Goal: Find specific page/section: Find specific page/section

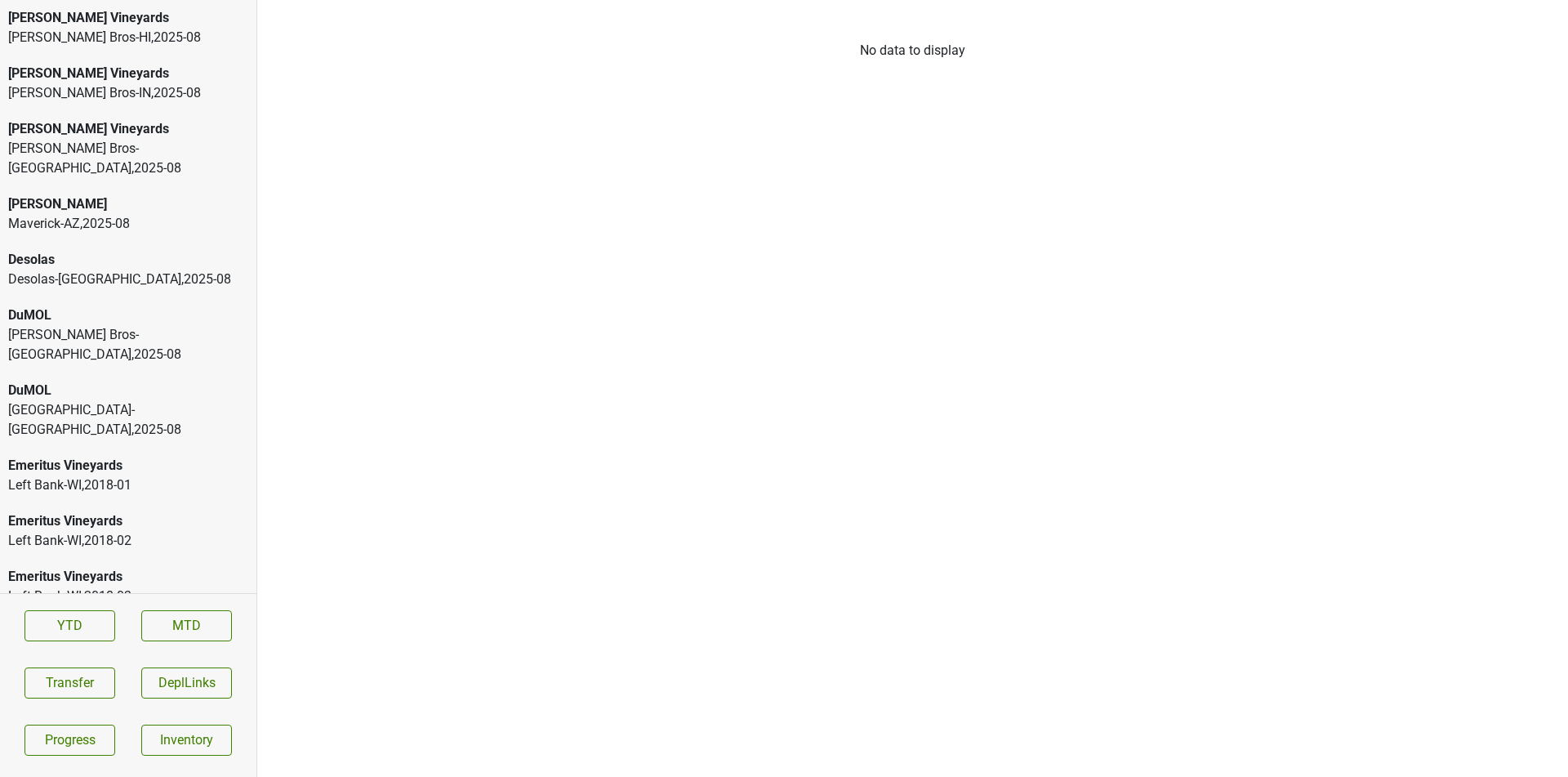
click at [211, 214] on div "Maverick-AZ , 2025 - 08" at bounding box center [128, 223] width 240 height 20
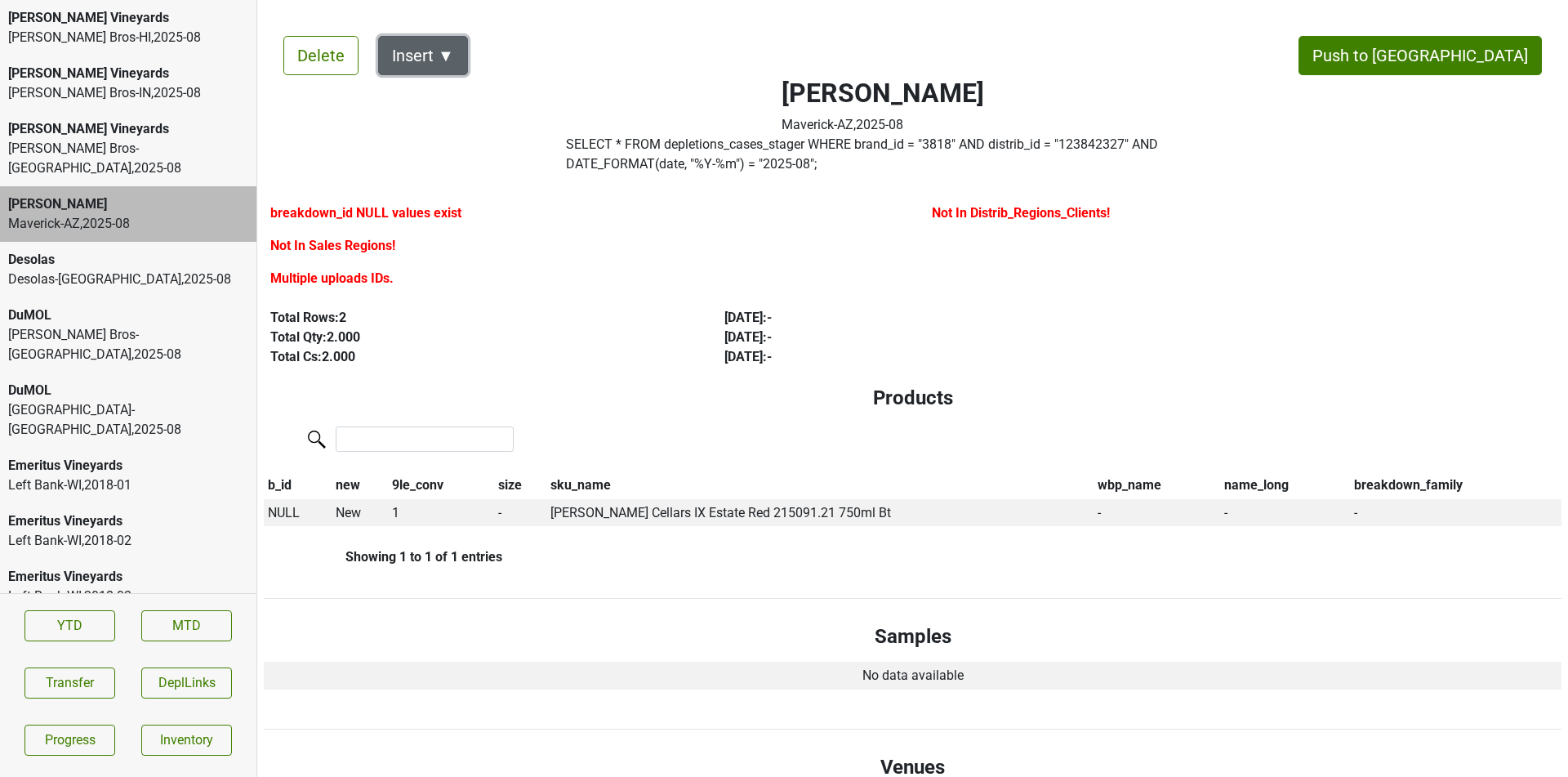
click at [455, 58] on button "Insert ▼" at bounding box center [423, 55] width 89 height 39
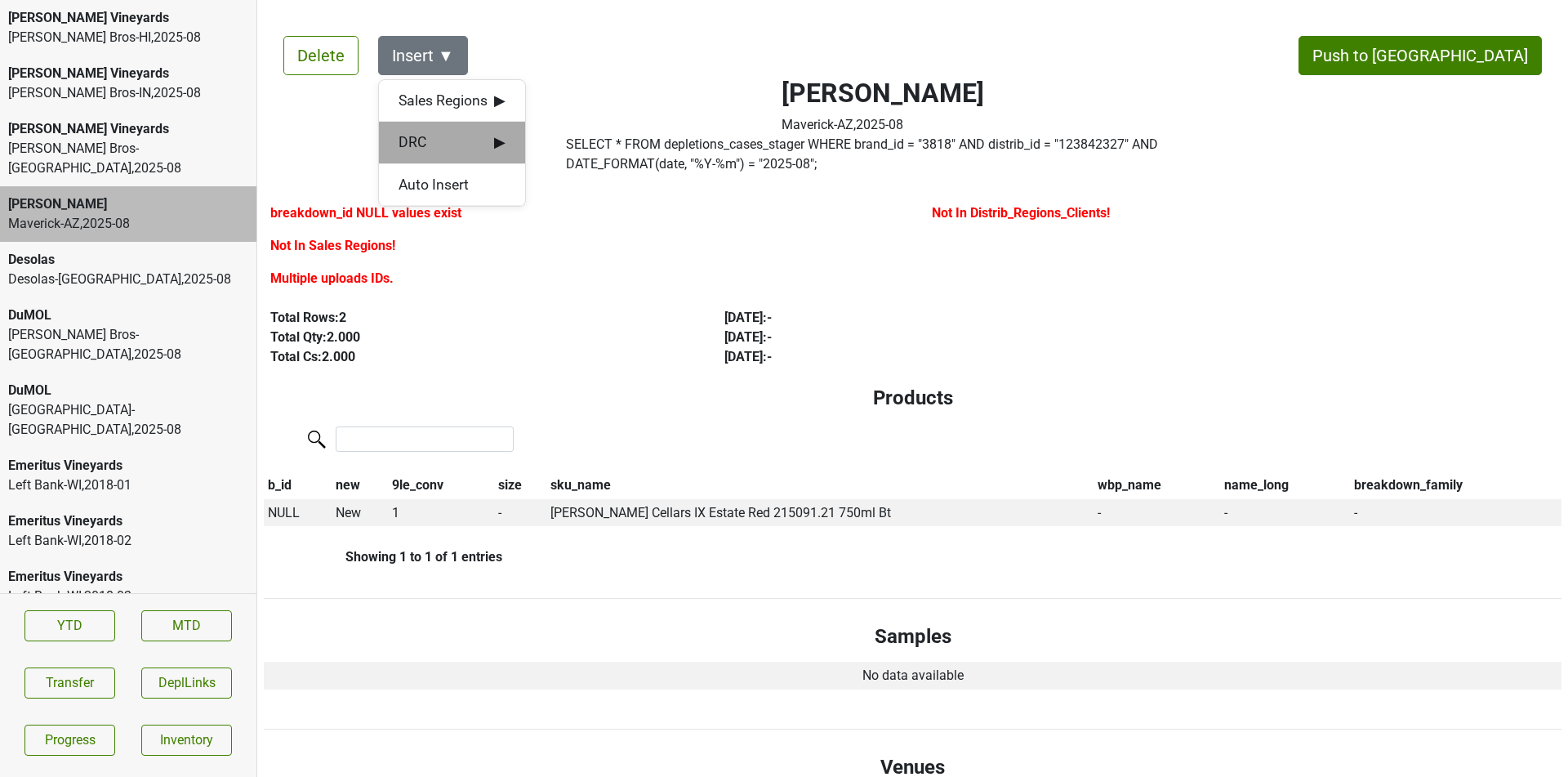
click at [491, 145] on span "DRC ▶" at bounding box center [451, 142] width 107 height 21
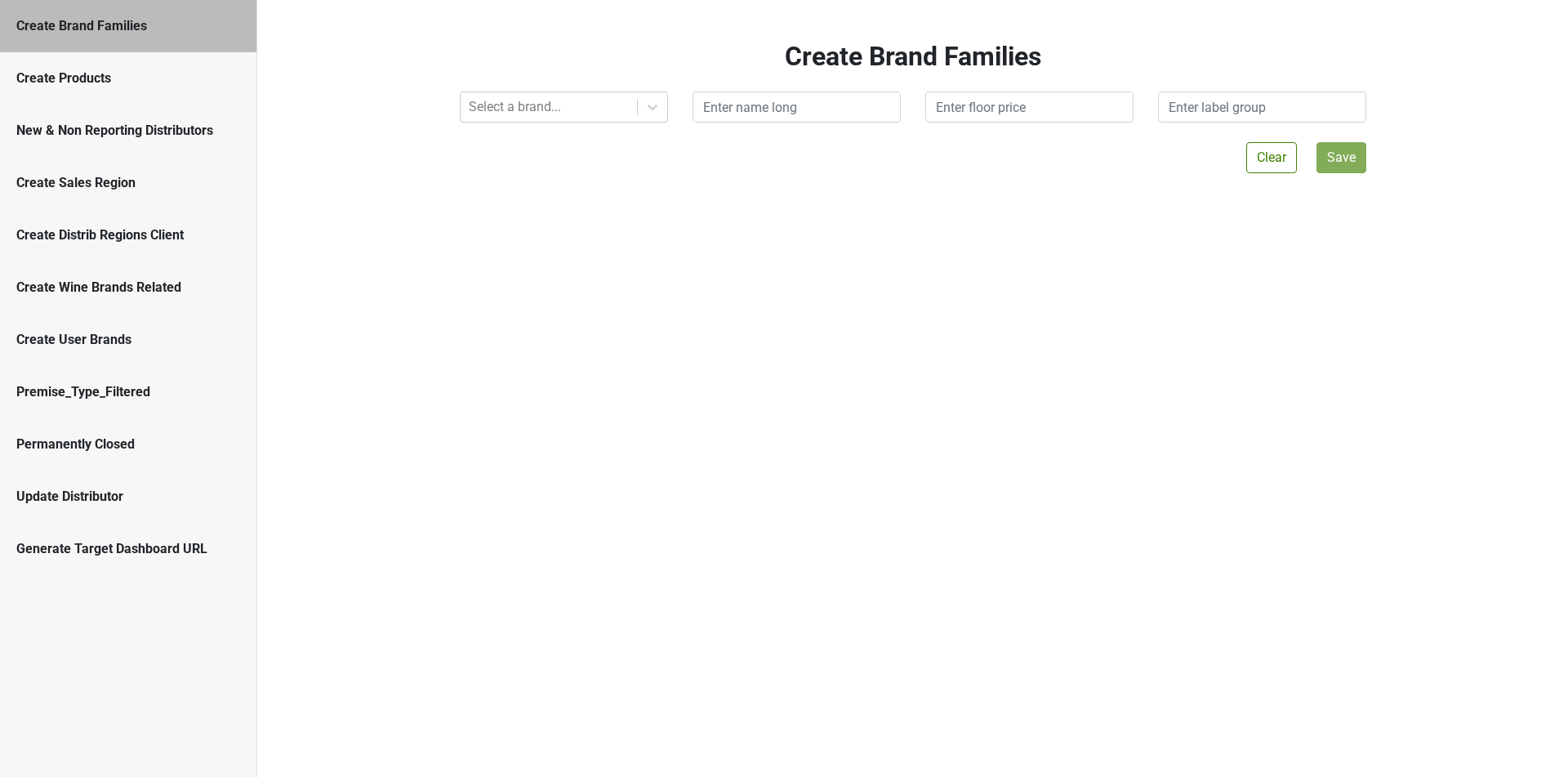
click at [231, 130] on div "New & Non Reporting Distributors" at bounding box center [128, 130] width 224 height 20
